Goal: Task Accomplishment & Management: Use online tool/utility

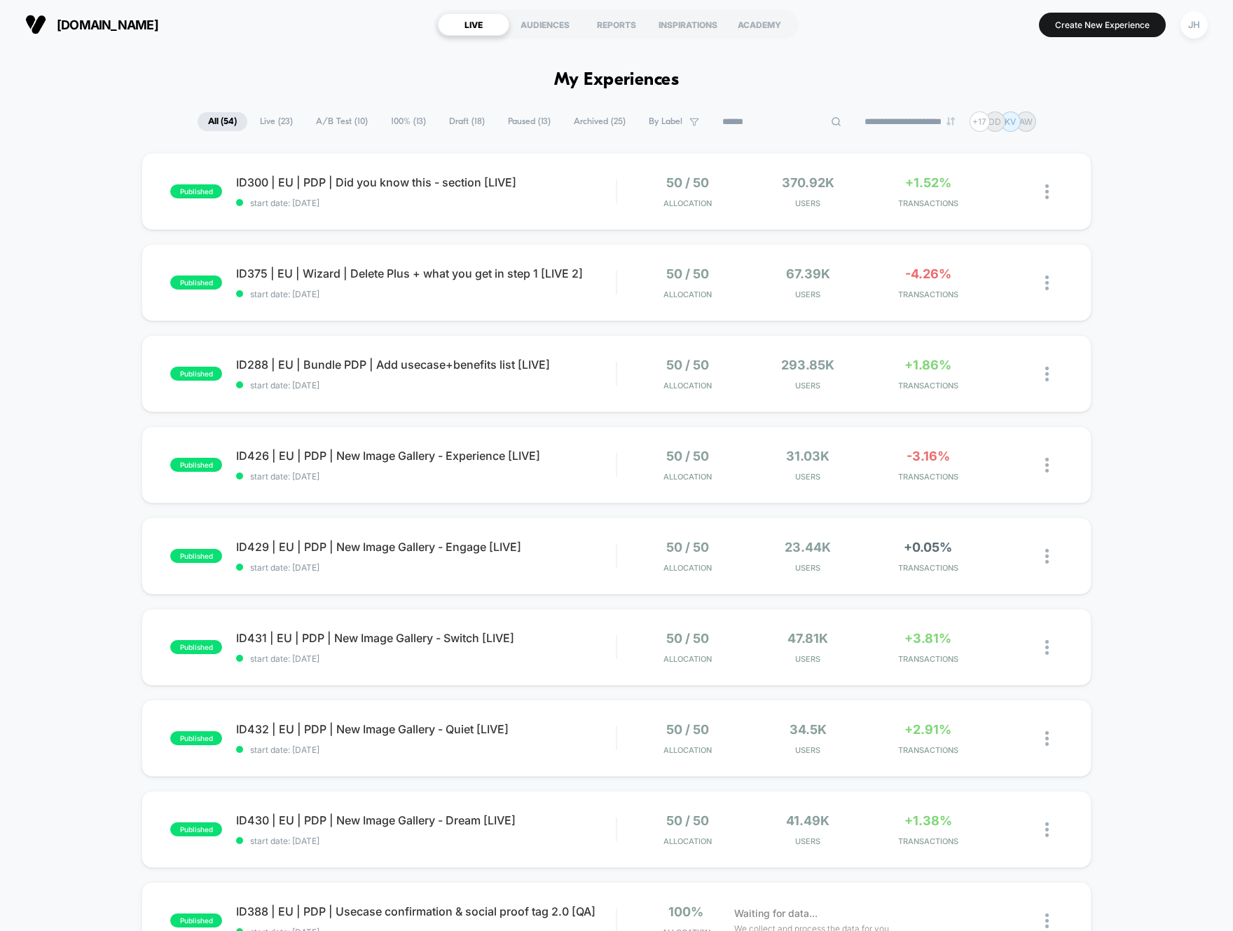
click at [768, 124] on input at bounding box center [782, 122] width 140 height 17
type input "****"
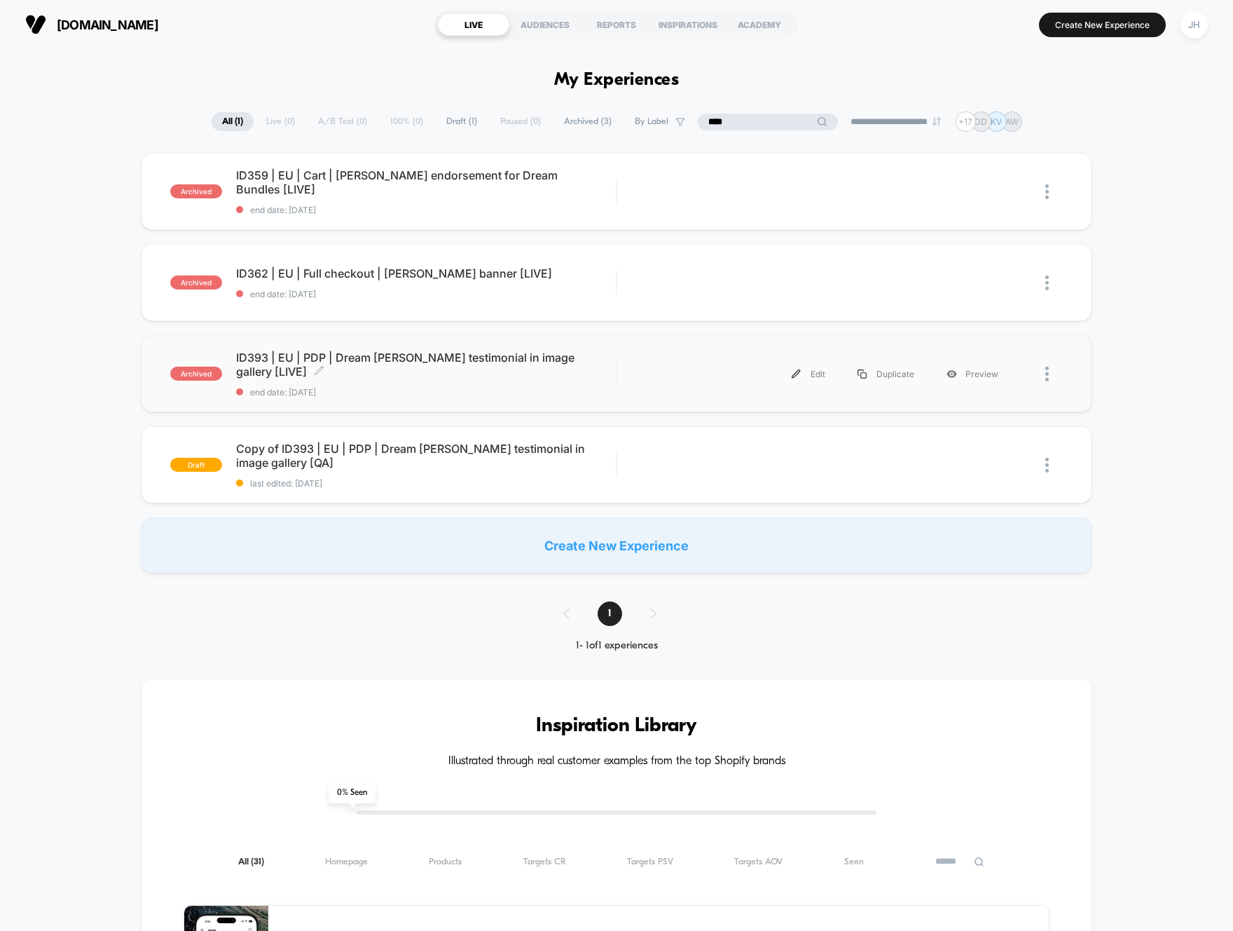
click at [411, 357] on span "ID393 | EU | PDP | Dream [PERSON_NAME] testimonial in image gallery [LIVE] Clic…" at bounding box center [426, 364] width 380 height 28
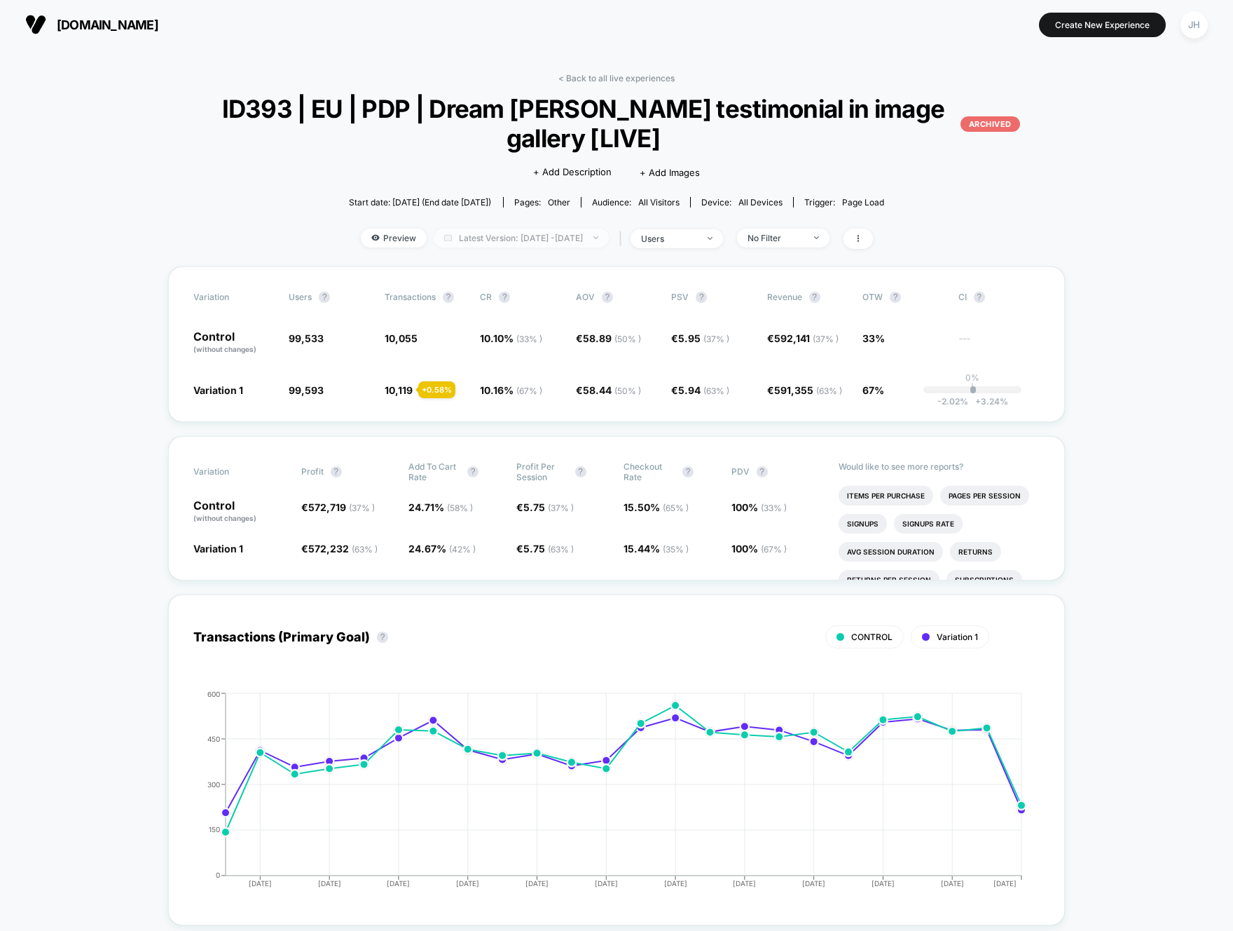
click at [542, 240] on span "Latest Version: [DATE] - [DATE]" at bounding box center [521, 237] width 175 height 19
select select "*"
select select "****"
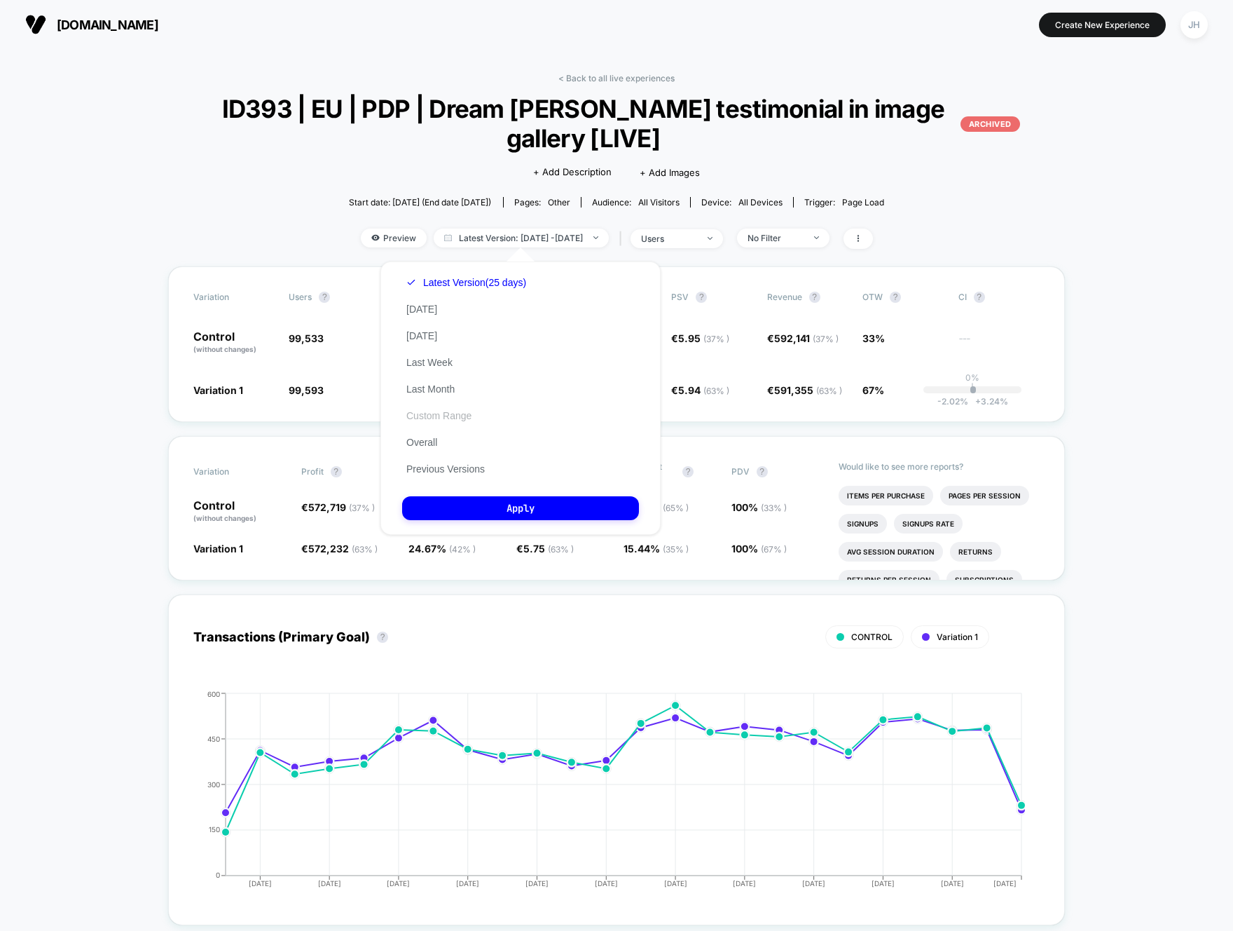
click at [457, 413] on button "Custom Range" at bounding box center [439, 415] width 74 height 13
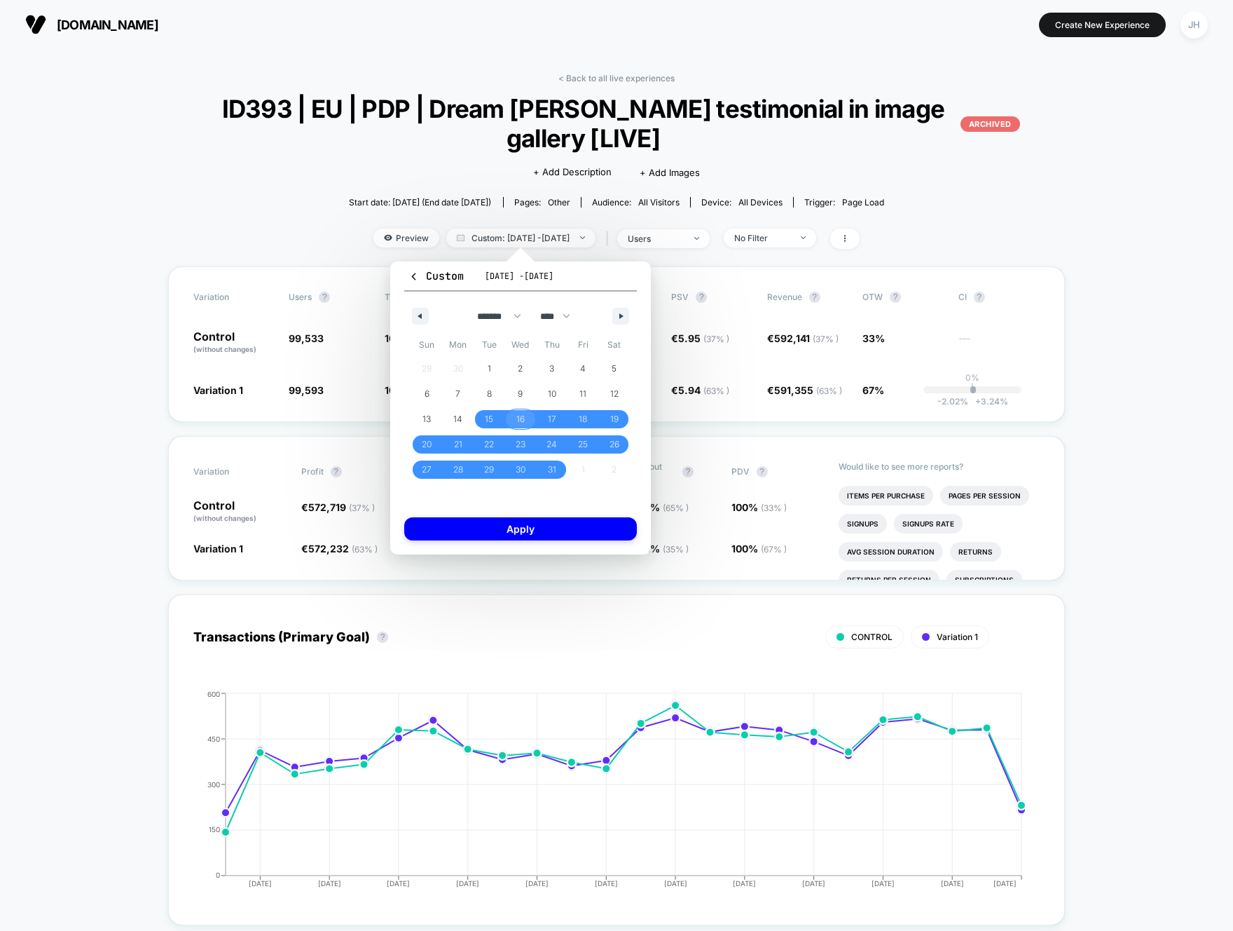
click at [521, 423] on span "16" at bounding box center [520, 418] width 8 height 25
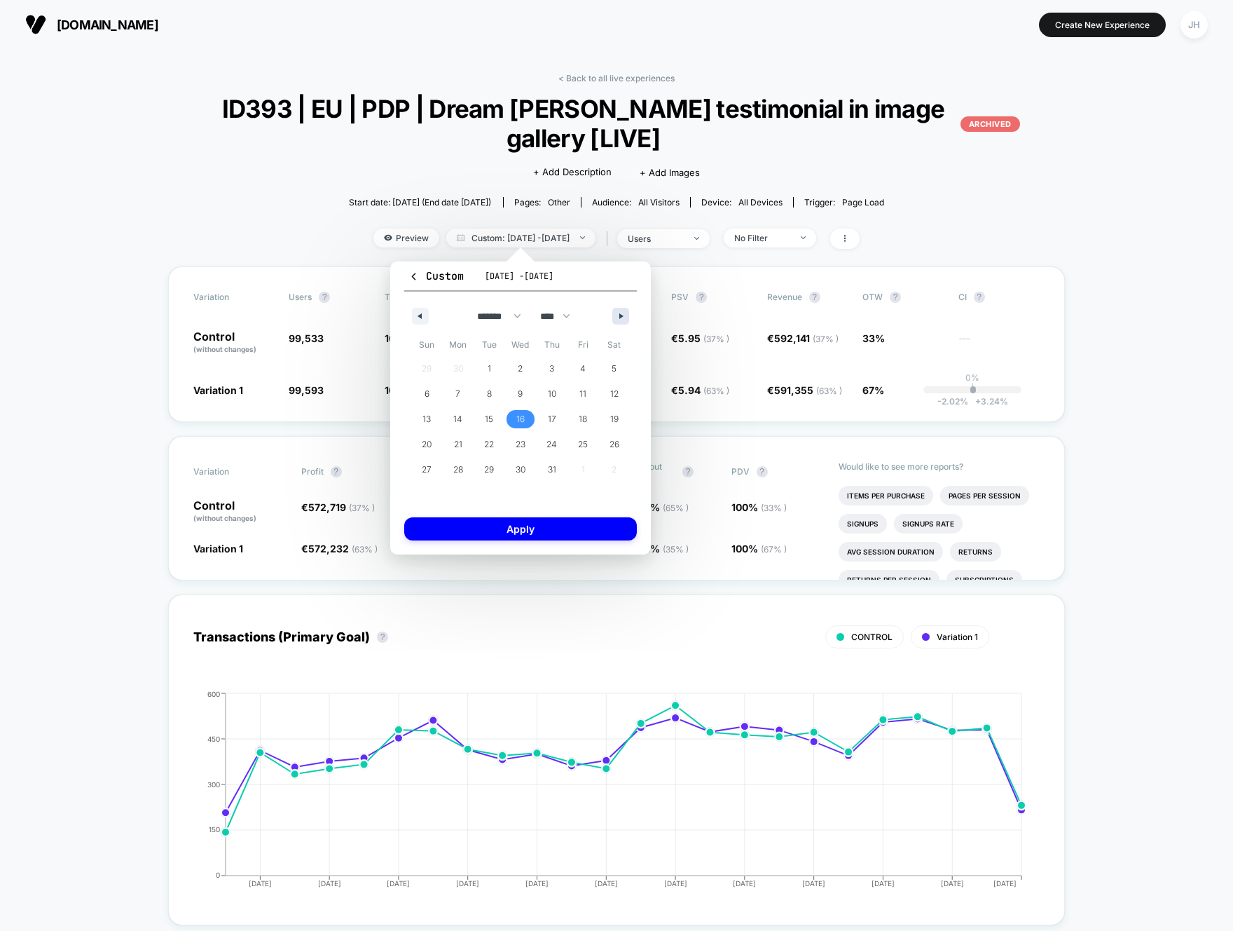
click at [624, 309] on button "button" at bounding box center [620, 316] width 17 height 17
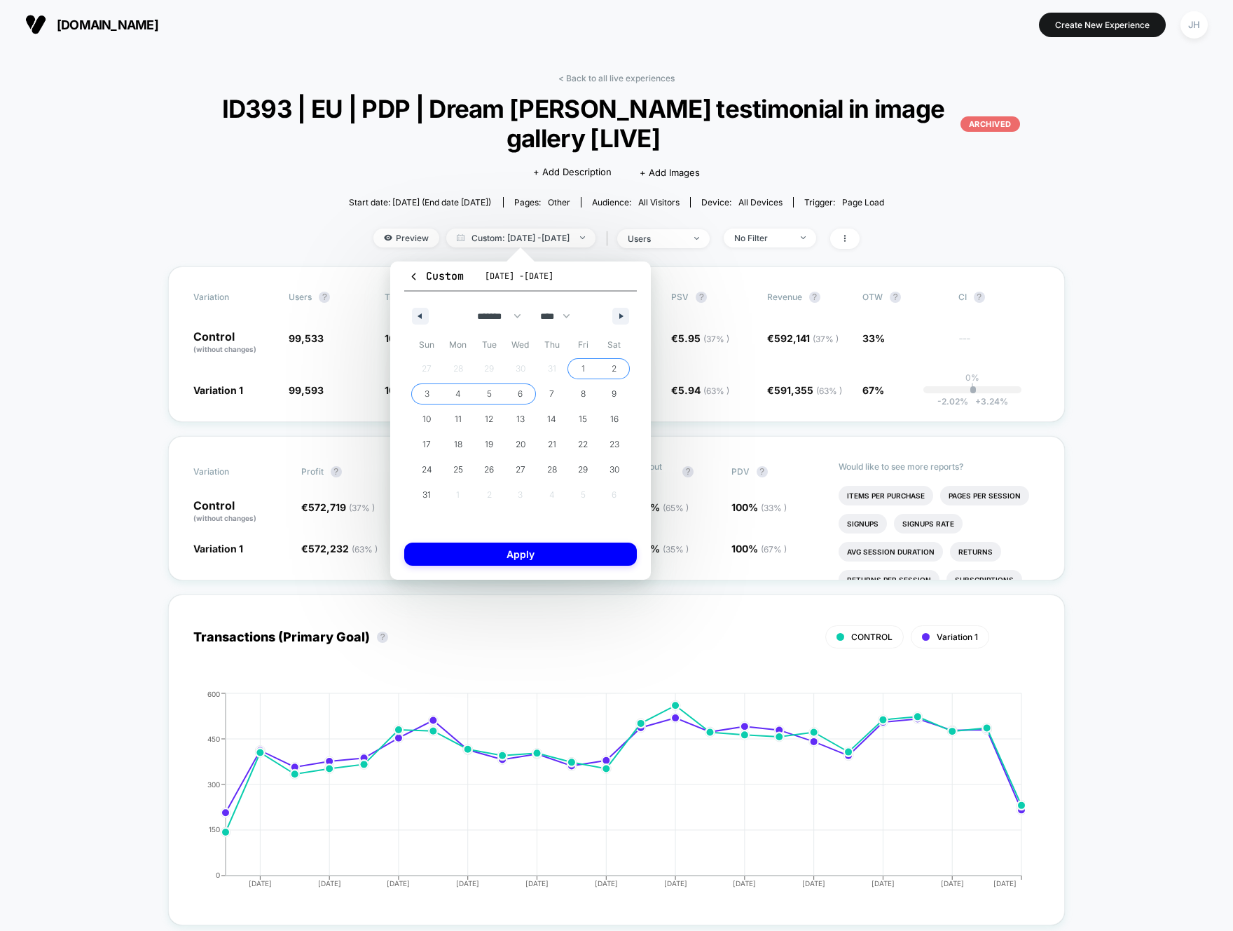
click at [524, 398] on span "6" at bounding box center [521, 394] width 32 height 18
select select "*"
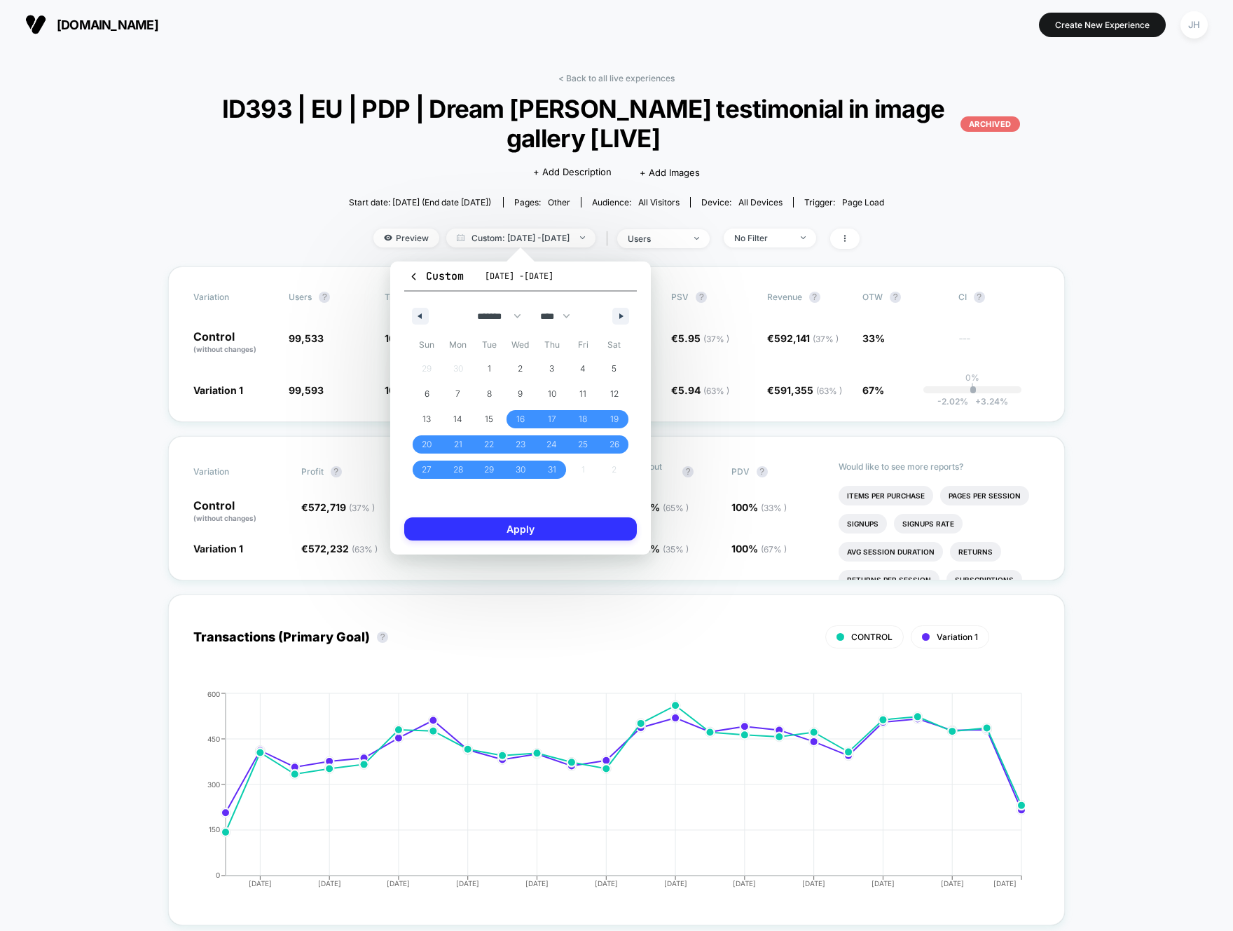
click at [526, 528] on button "Apply" at bounding box center [520, 528] width 233 height 23
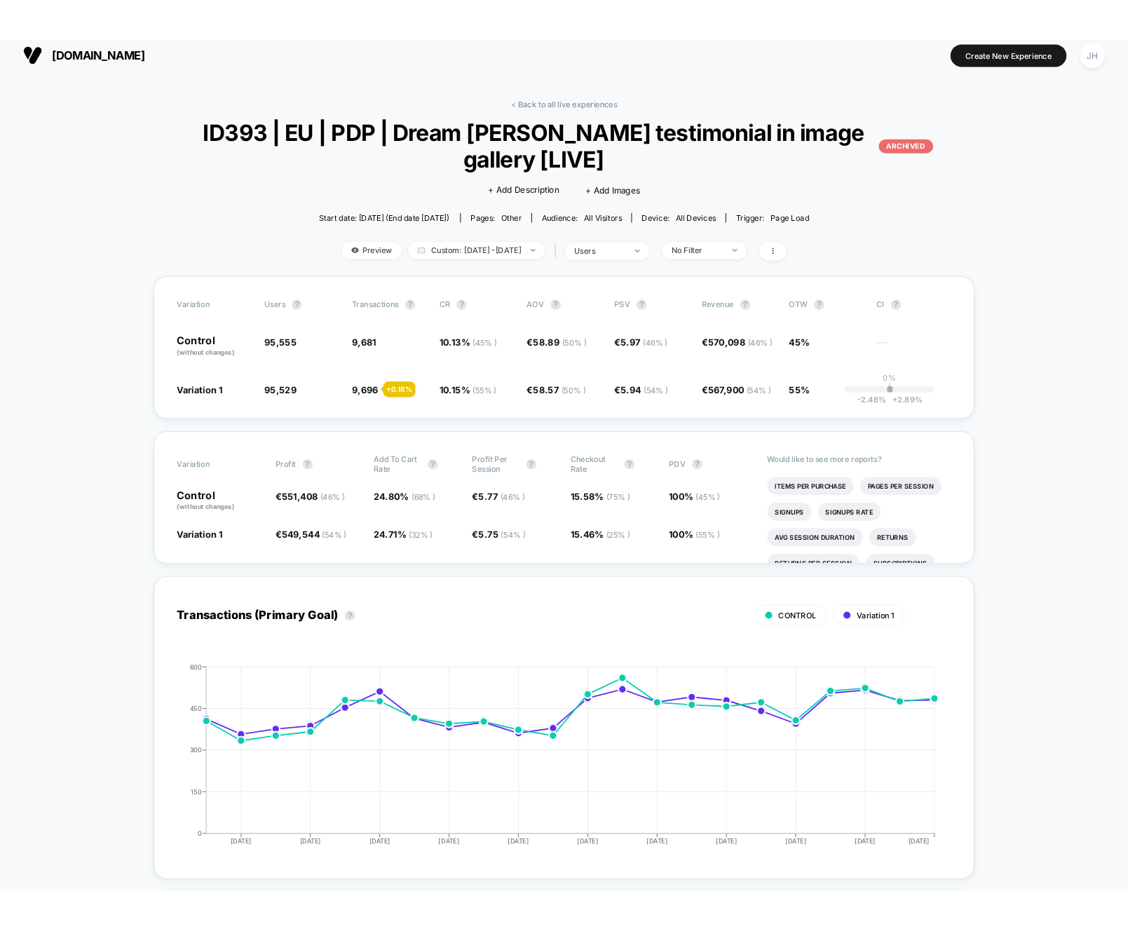
scroll to position [8, 0]
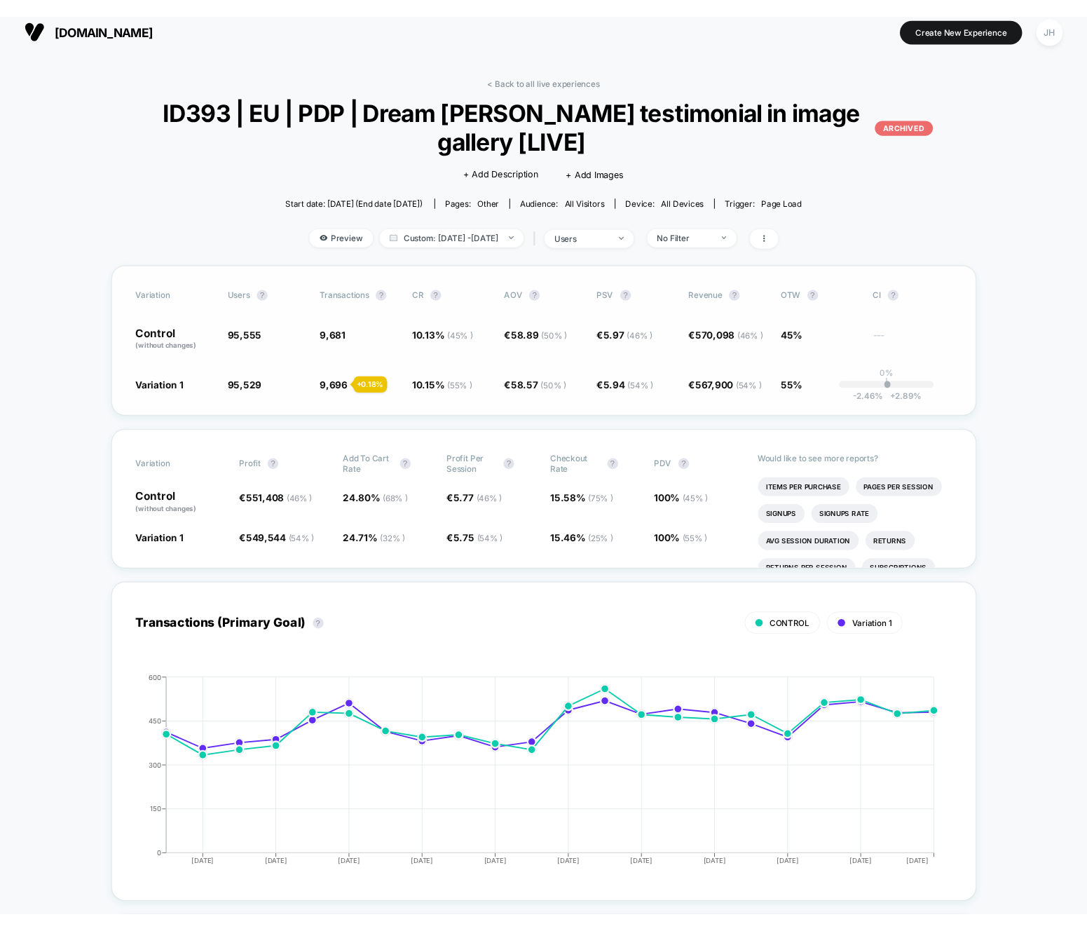
scroll to position [0, 0]
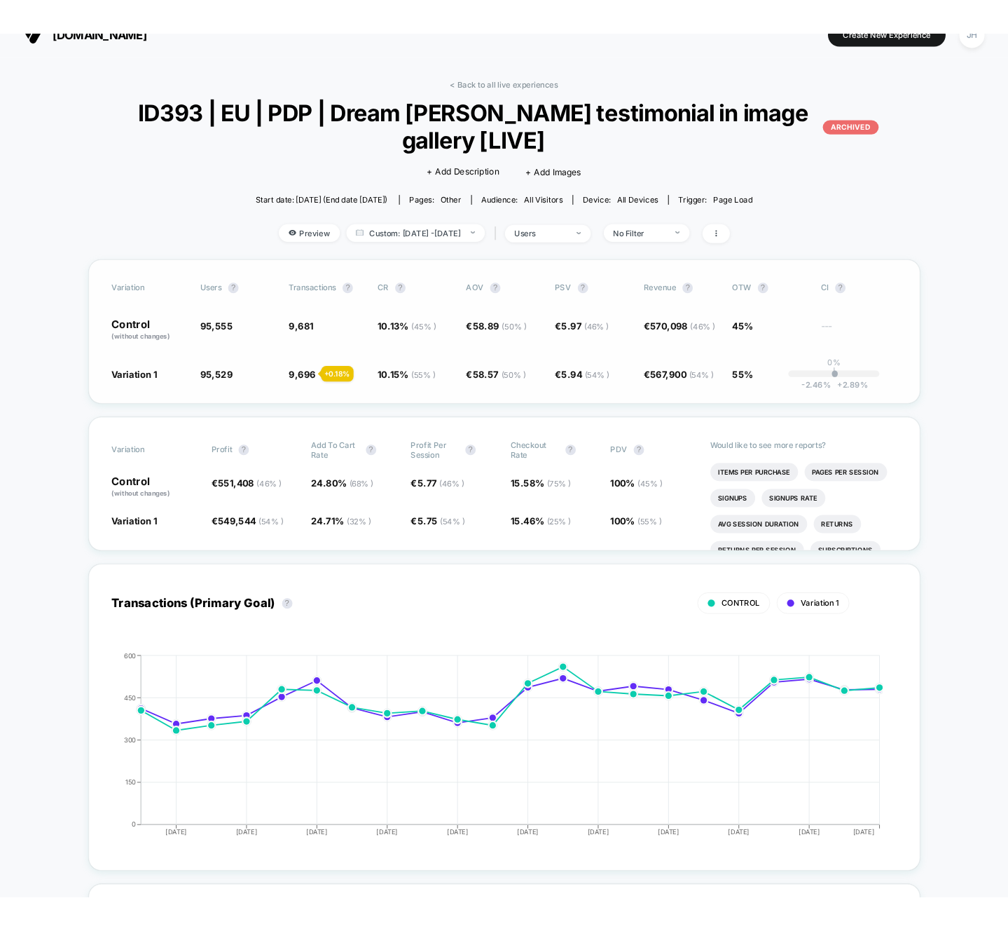
scroll to position [42, 0]
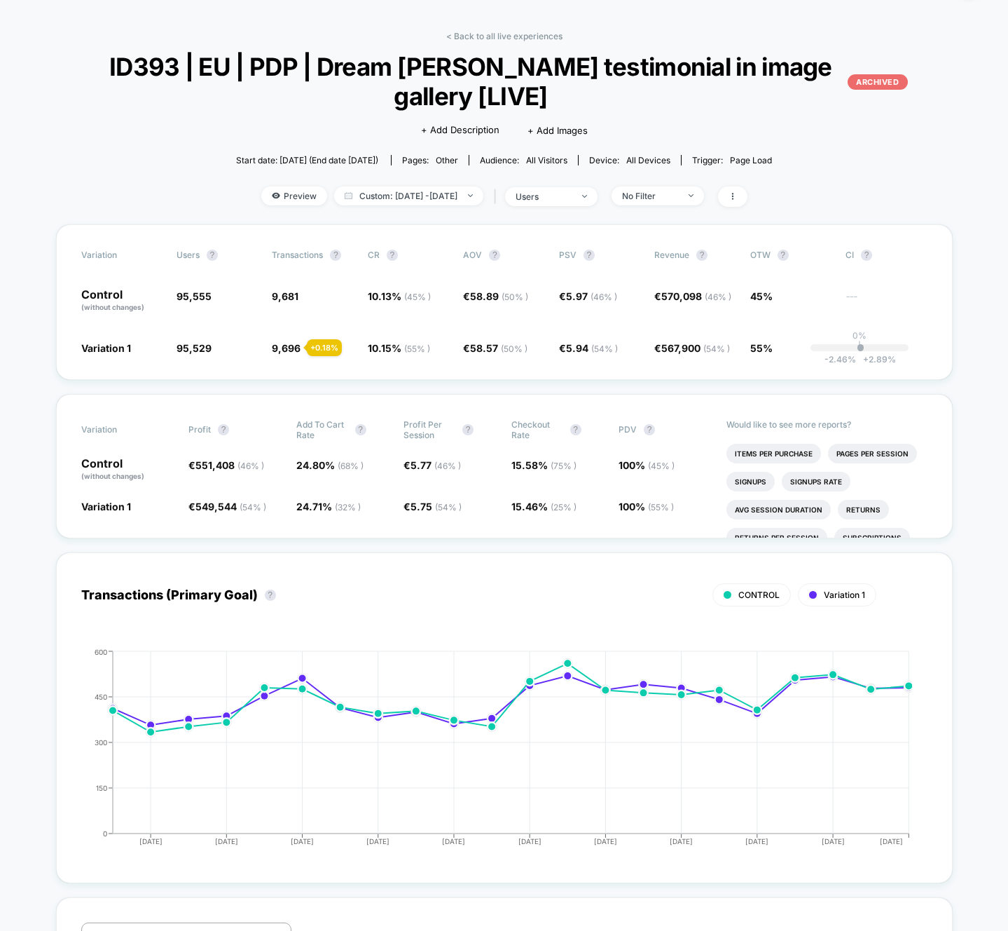
click at [107, 116] on div "< Back to all live experiences ID393 | EU | PDP | Dream [PERSON_NAME] testimoni…" at bounding box center [504, 127] width 897 height 193
click at [709, 107] on span "ID393 | EU | PDP | Dream [PERSON_NAME] testimonial in image gallery [LIVE] ARCH…" at bounding box center [504, 81] width 807 height 59
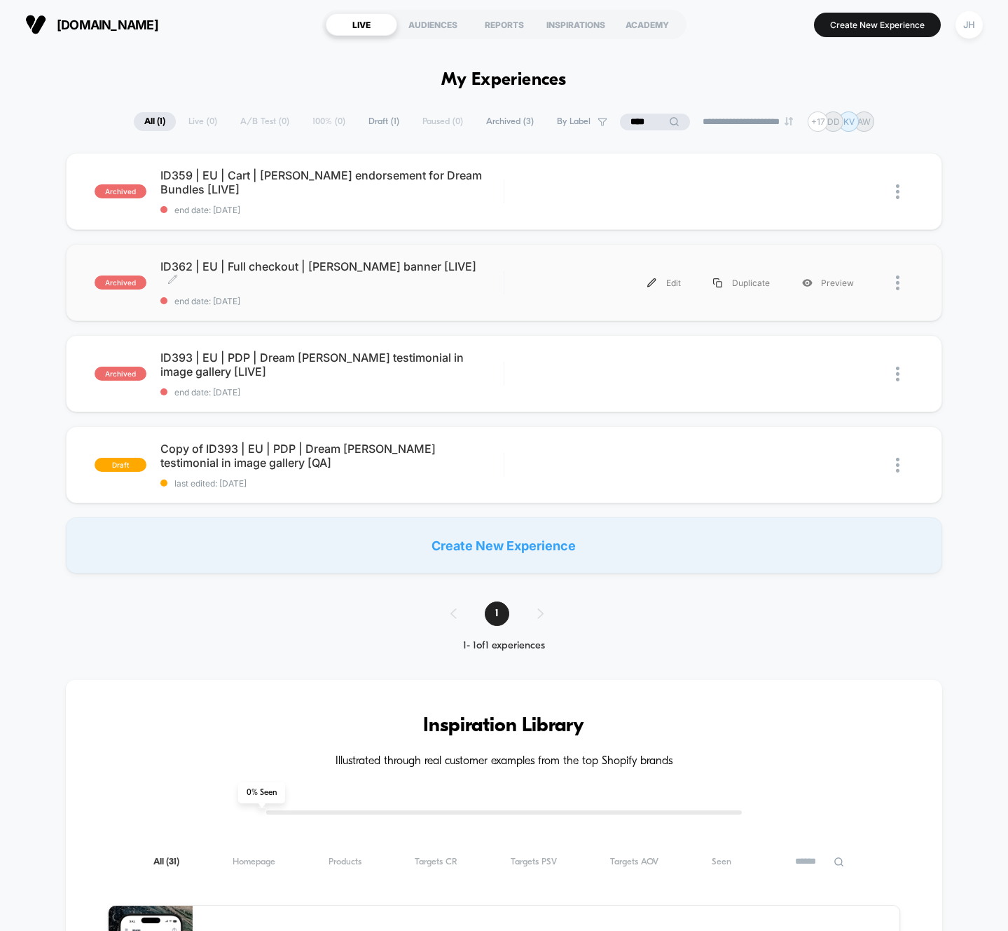
click at [365, 275] on span "ID362 | EU | Full checkout | [PERSON_NAME] banner [LIVE] Click to edit experien…" at bounding box center [331, 273] width 343 height 28
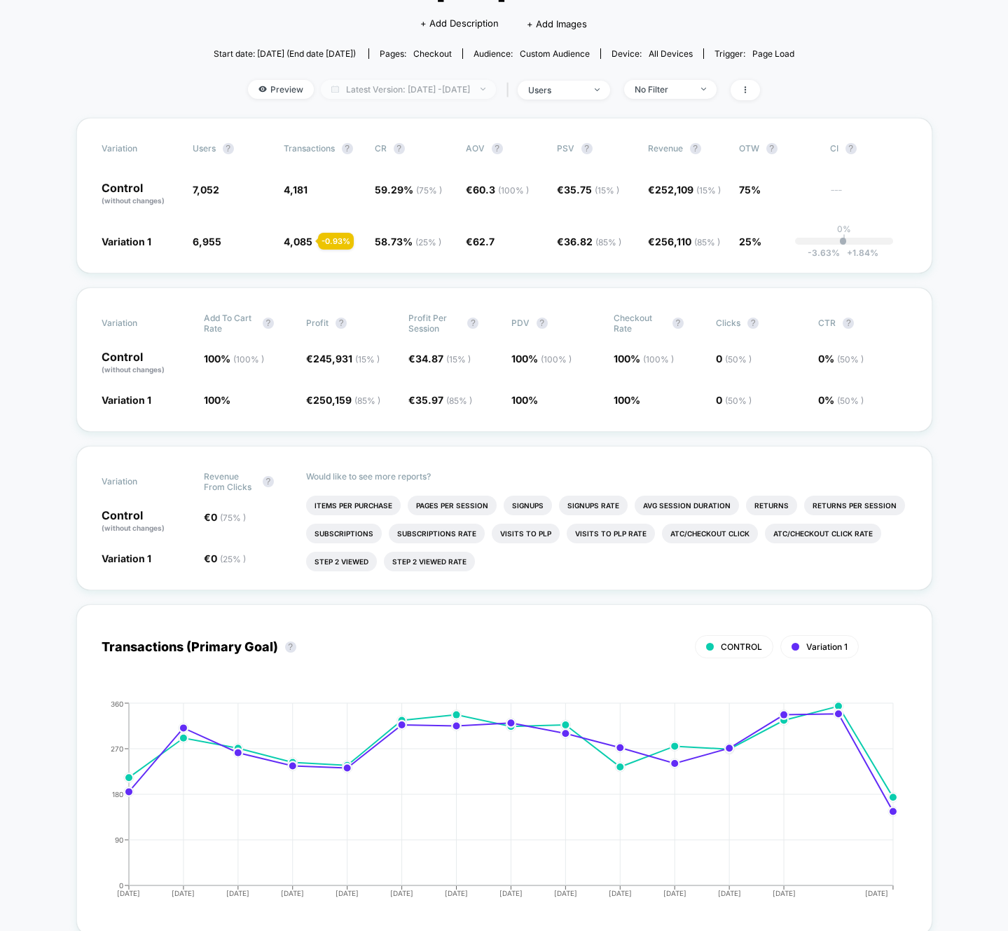
scroll to position [157, 0]
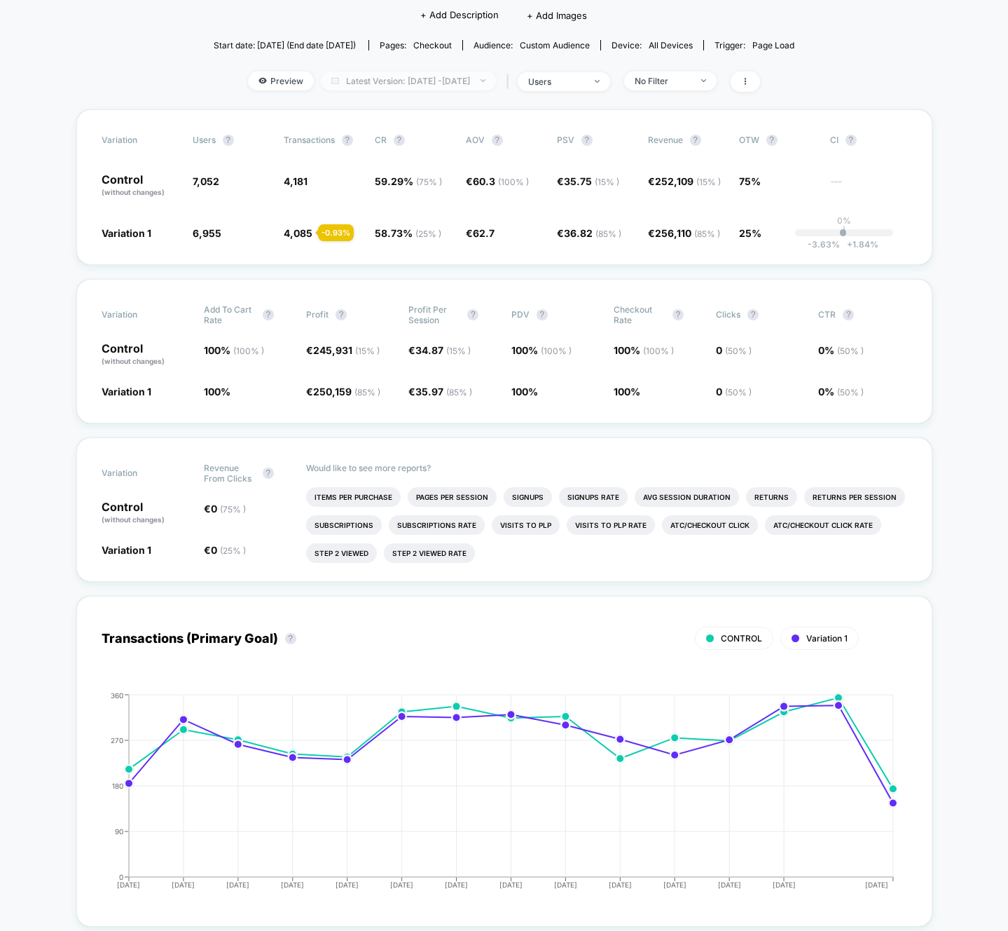
click at [443, 85] on span "Latest Version: [DATE] - [DATE]" at bounding box center [408, 80] width 175 height 19
select select "*"
select select "****"
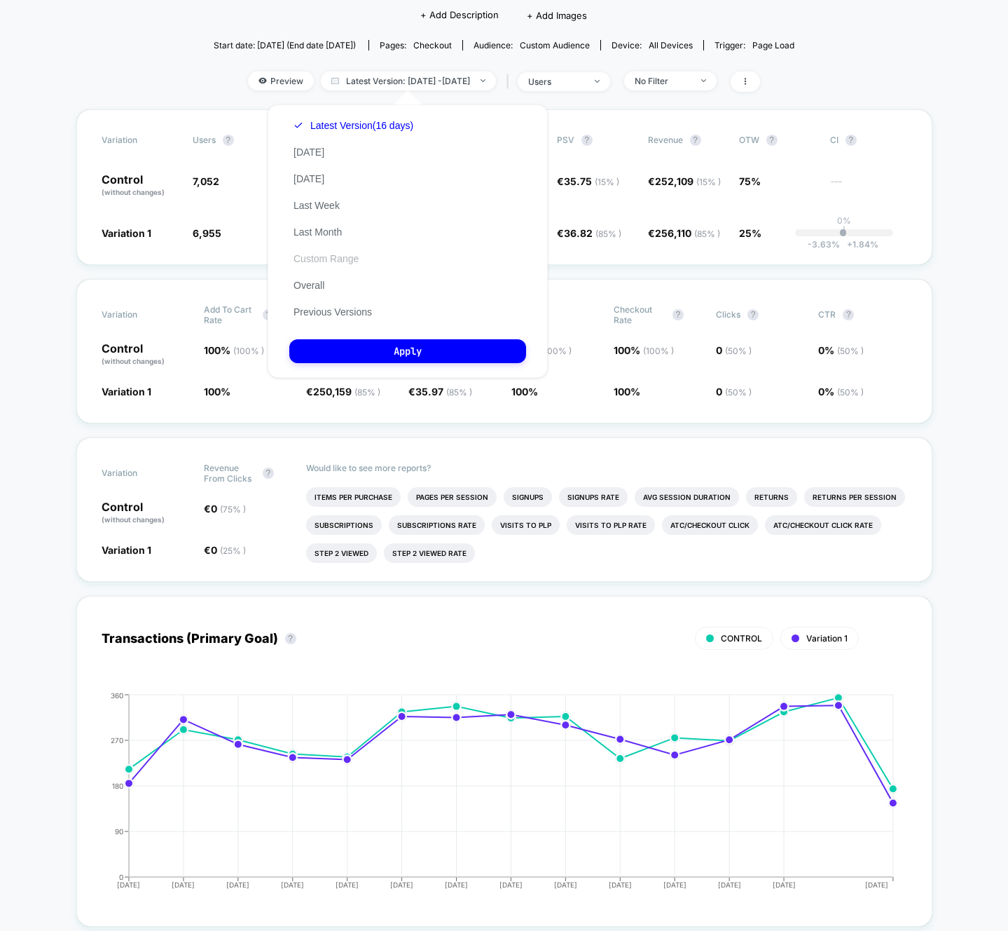
click at [345, 256] on button "Custom Range" at bounding box center [326, 258] width 74 height 13
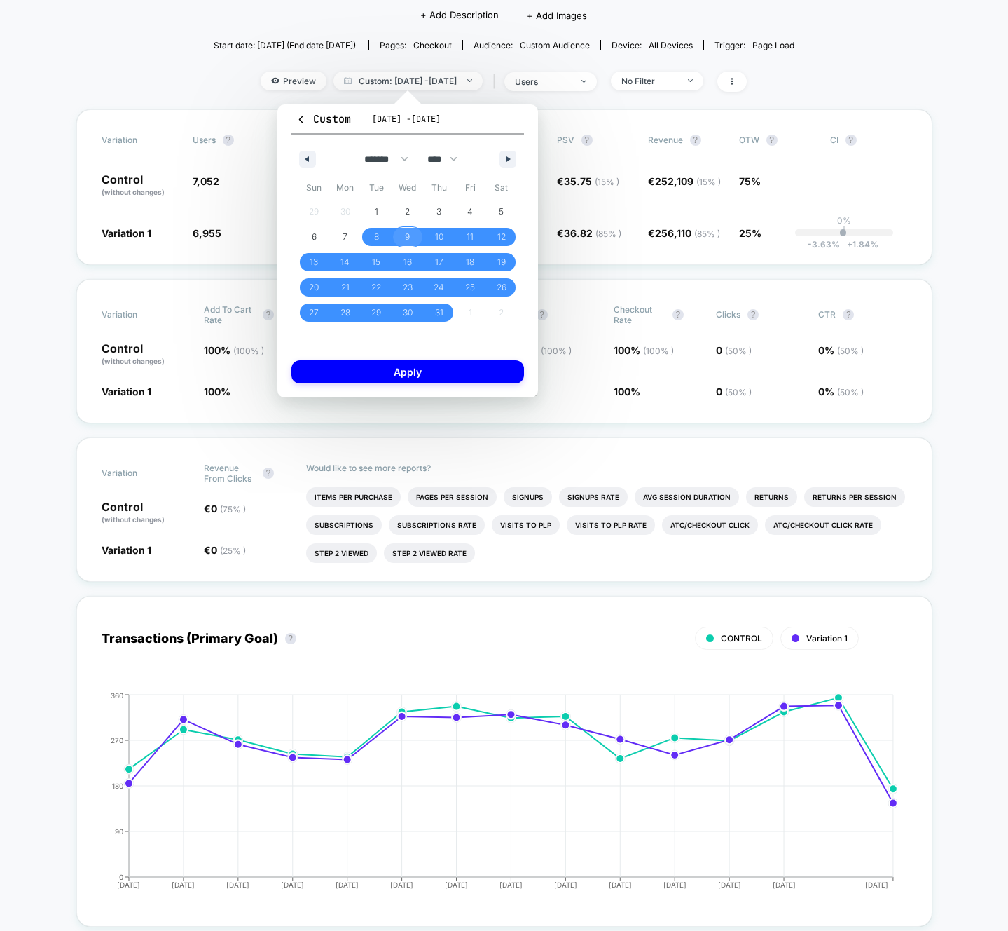
click at [403, 232] on span "9" at bounding box center [408, 237] width 32 height 18
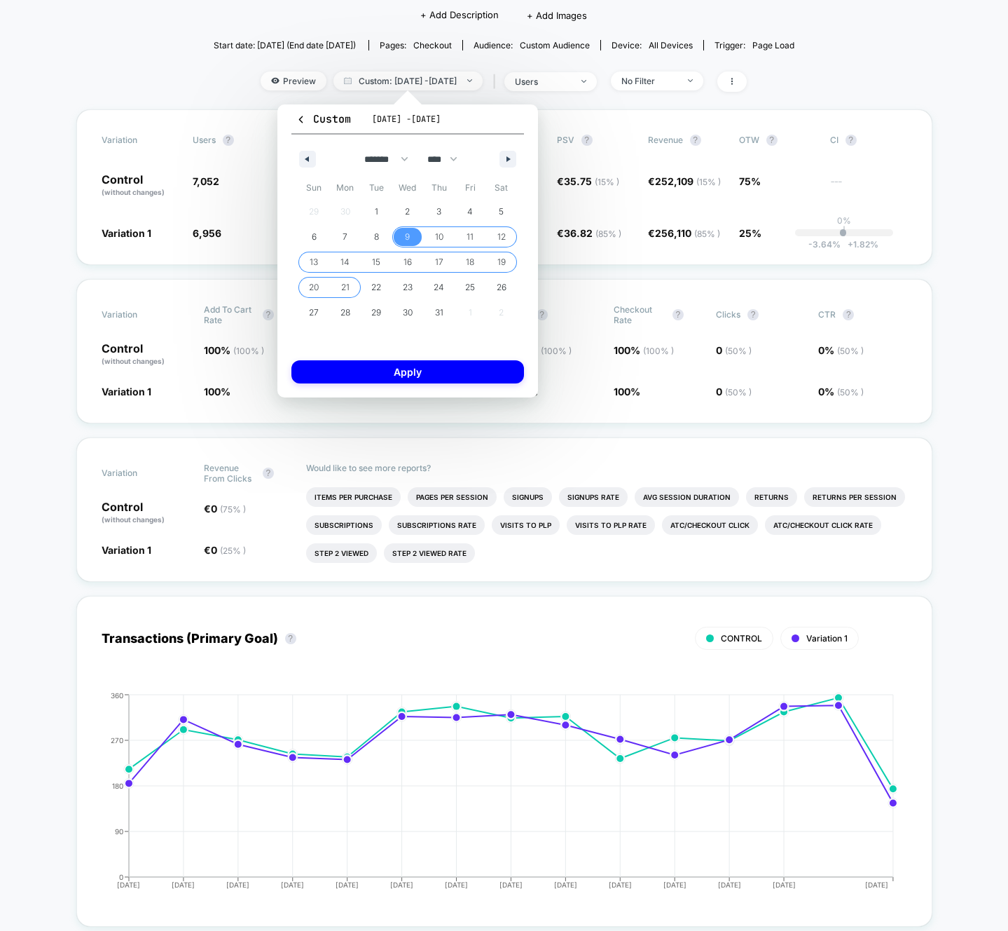
click at [349, 286] on span "21" at bounding box center [345, 287] width 8 height 25
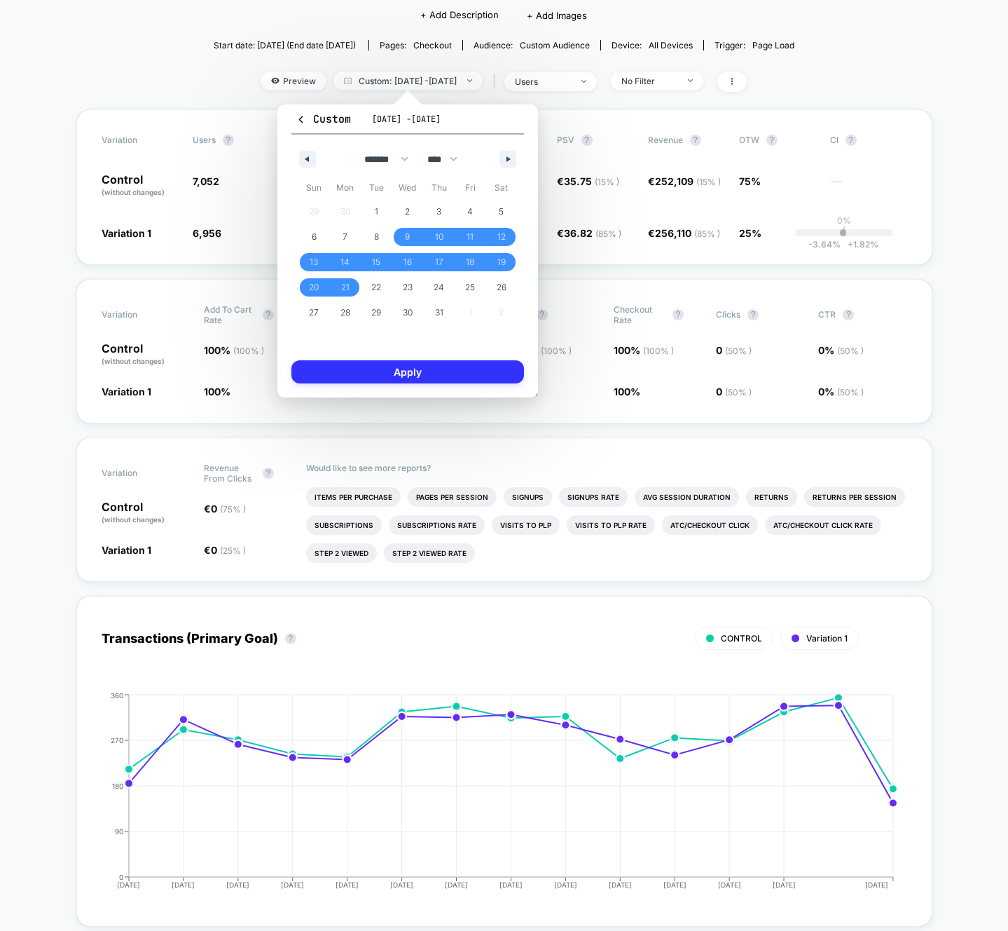
click at [404, 367] on button "Apply" at bounding box center [408, 371] width 233 height 23
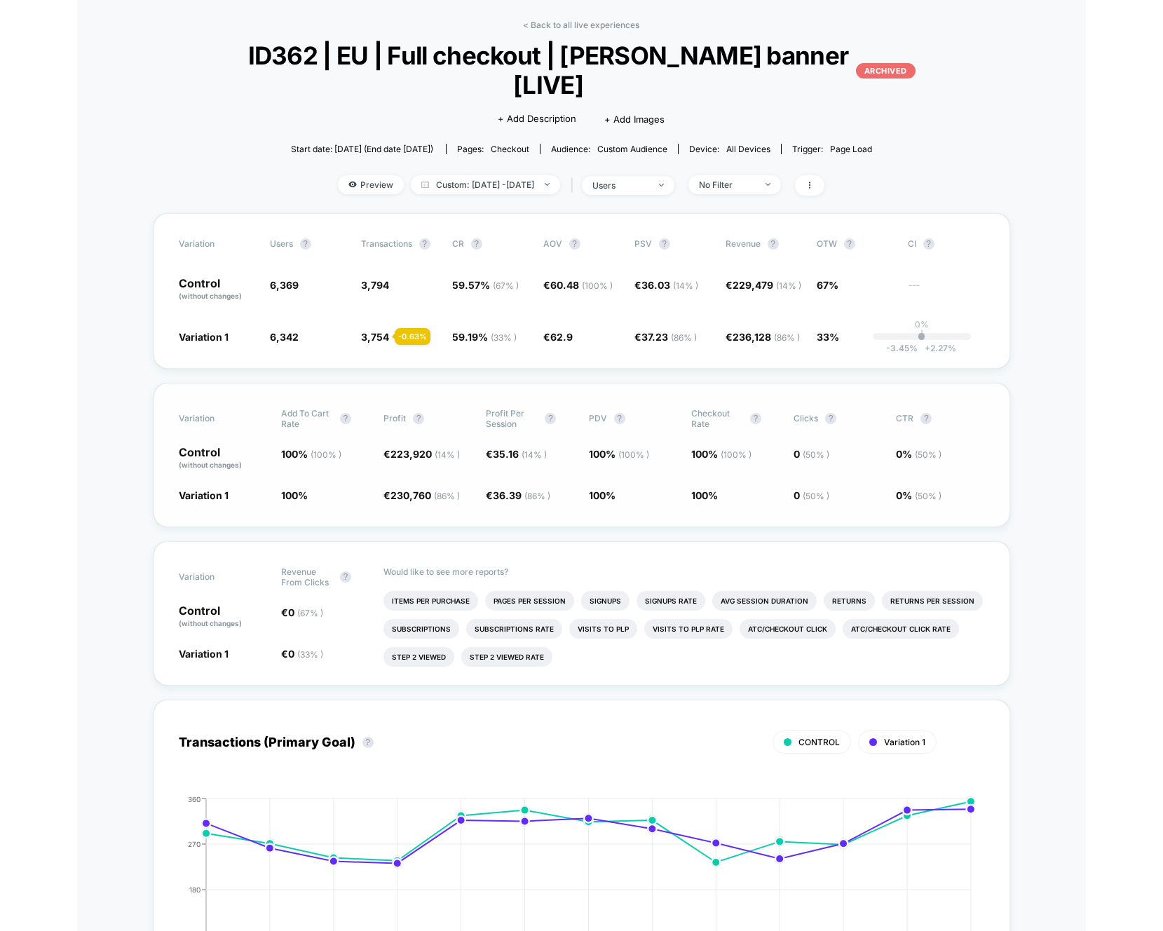
scroll to position [15, 0]
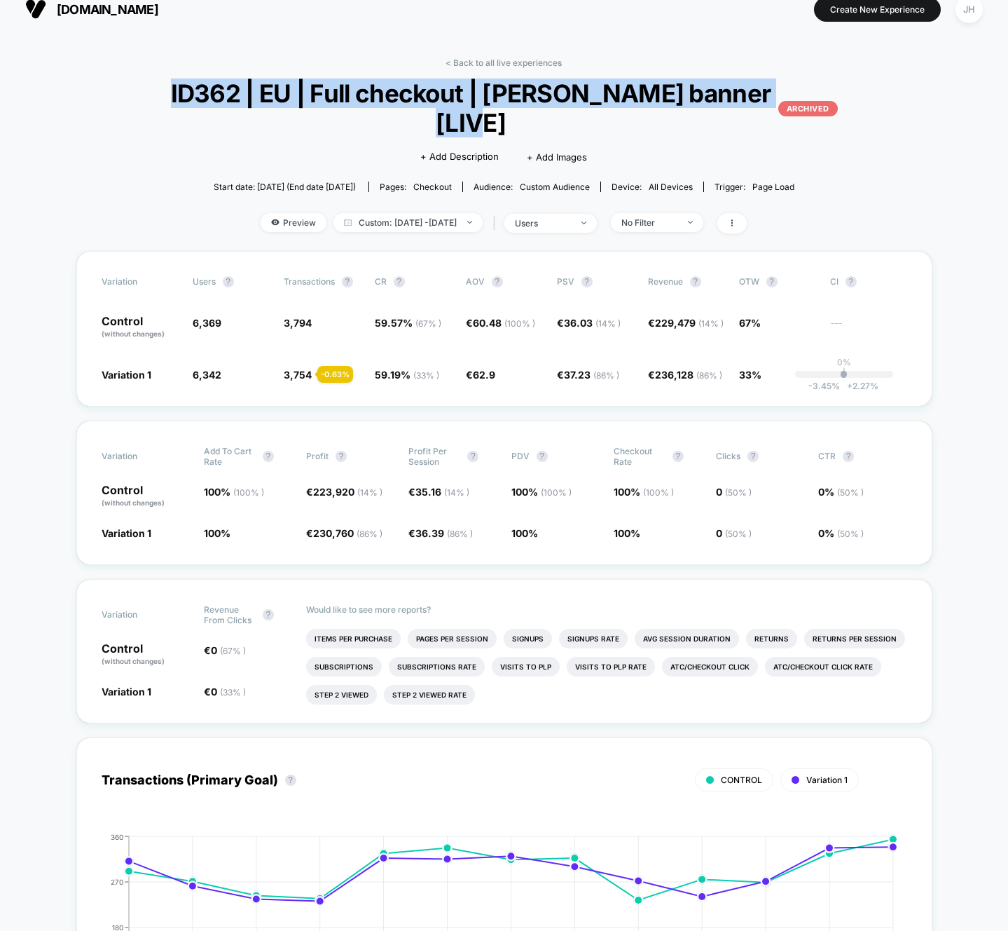
drag, startPoint x: 519, startPoint y: 121, endPoint x: 193, endPoint y: 98, distance: 326.7
click at [193, 98] on div "< Back to all live experiences ID362 | [GEOGRAPHIC_DATA] | Full checkout | [PER…" at bounding box center [504, 153] width 742 height 193
copy span "ID362 | EU | Full checkout | [PERSON_NAME] banner [LIVE]"
